Goal: Task Accomplishment & Management: Complete application form

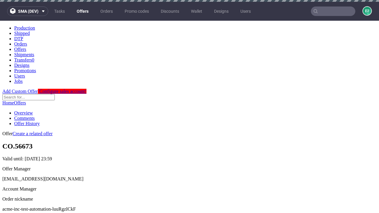
scroll to position [2, 0]
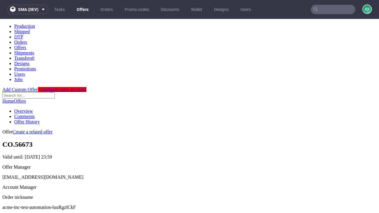
scroll to position [59, 0]
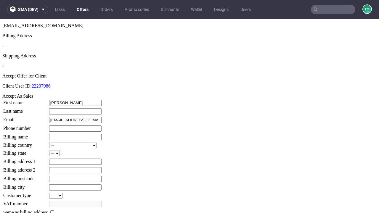
type input "[PERSON_NAME]"
type input "1509813888"
type input "Ignatius41"
select select "13"
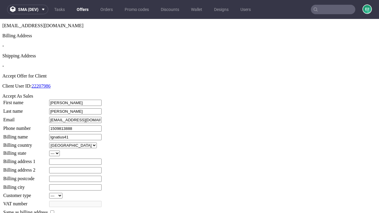
select select "132"
type input "Ignatius41"
type input "[STREET_ADDRESS][PERSON_NAME]"
type input "US5 4UY"
type input "[GEOGRAPHIC_DATA]"
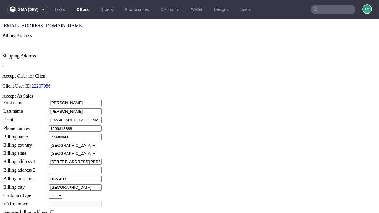
click at [54, 211] on input "checkbox" at bounding box center [52, 213] width 4 height 4
checkbox input "true"
type input "Ignatius41"
select select "13"
type input "[STREET_ADDRESS][PERSON_NAME]"
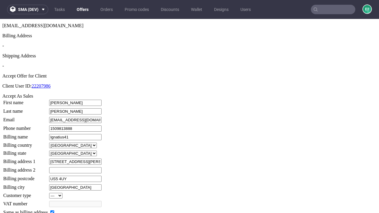
type input "US5 4UY"
type input "[GEOGRAPHIC_DATA]"
select select "132"
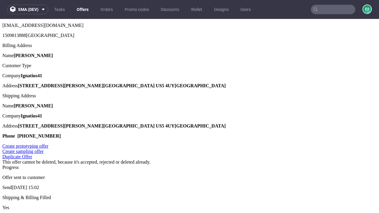
scroll to position [0, 0]
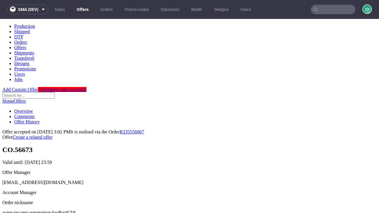
type input "[DATE]"
select select "12214305"
type input "In progress..."
